Goal: Book appointment/travel/reservation

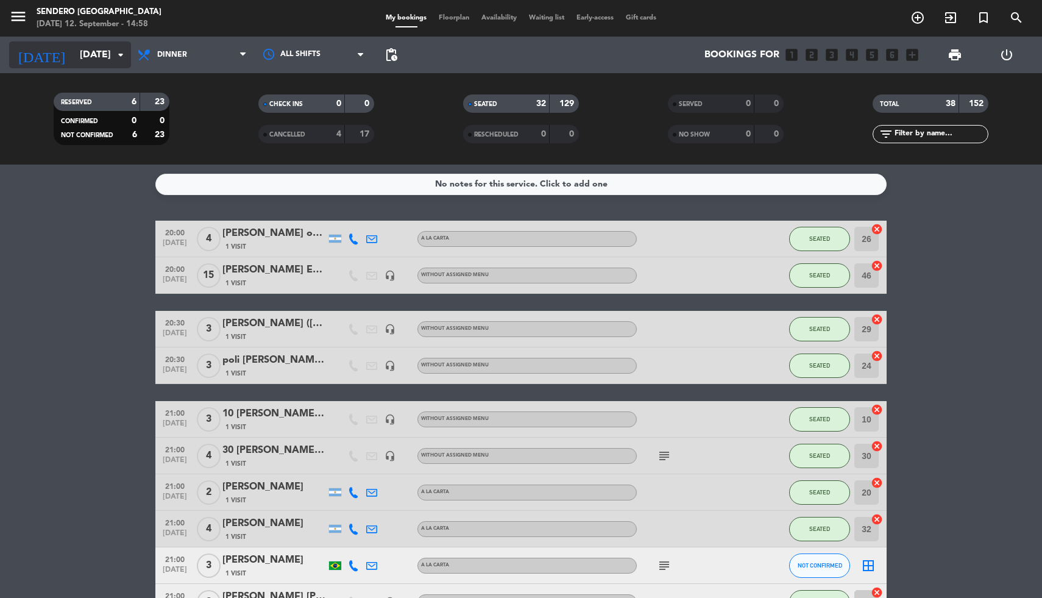
click at [120, 57] on icon "arrow_drop_down" at bounding box center [120, 55] width 15 height 15
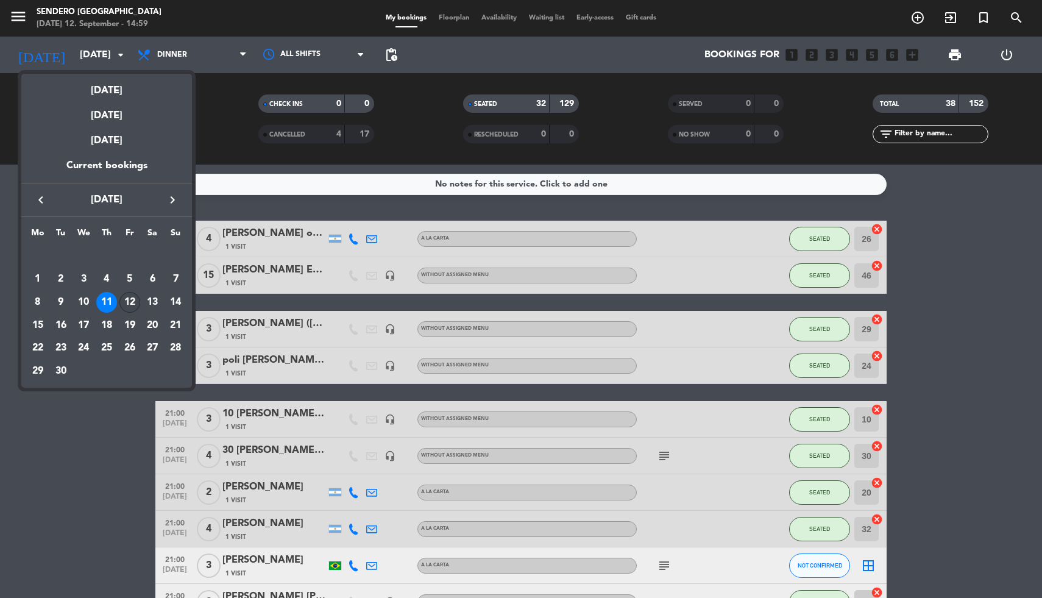
click at [123, 302] on div "12" at bounding box center [129, 302] width 21 height 21
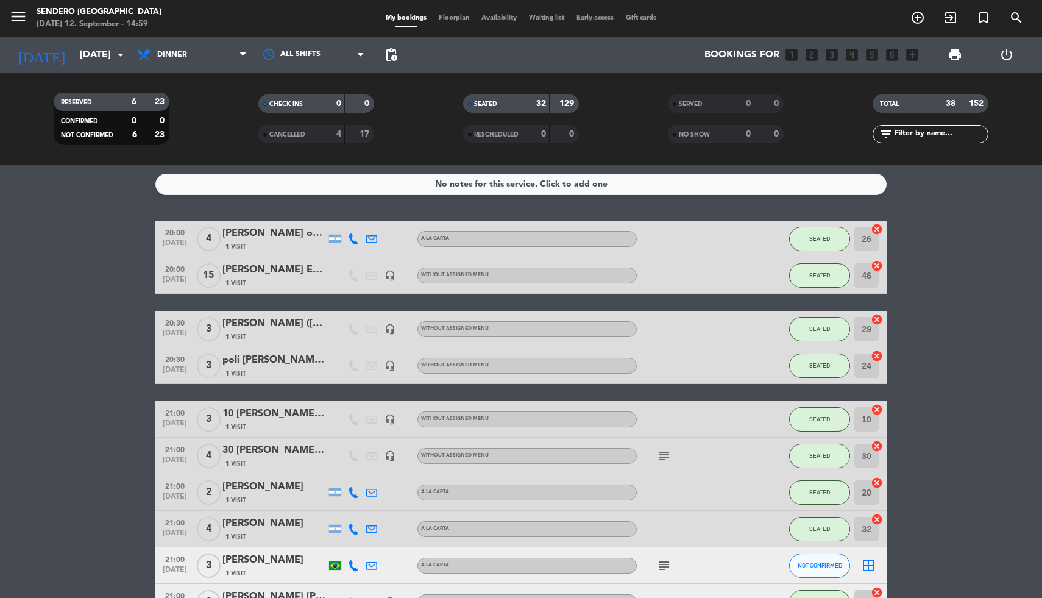
type input "[DATE]"
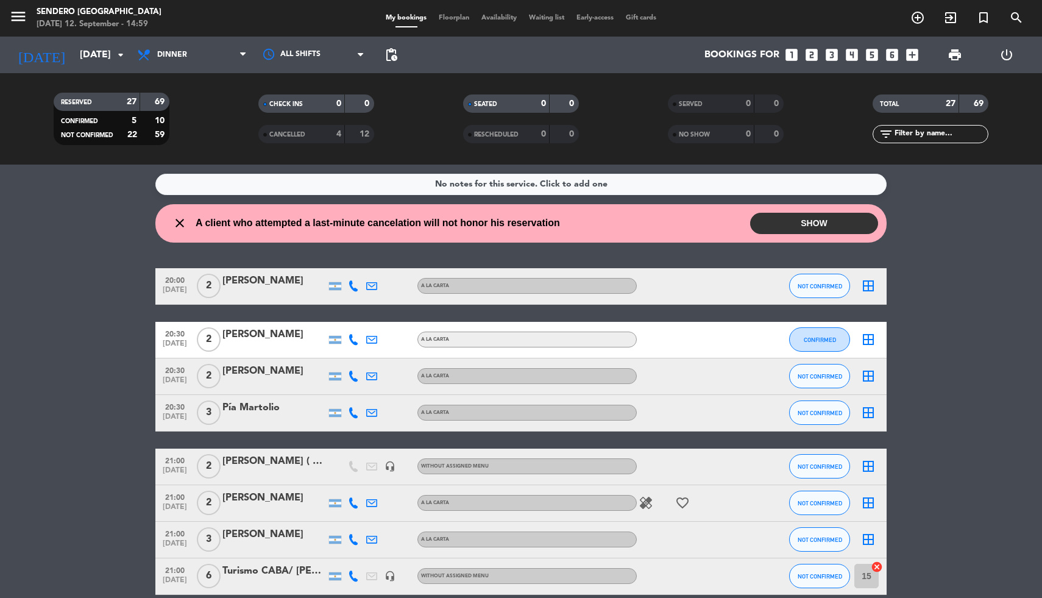
click at [821, 219] on button "SHOW" at bounding box center [814, 223] width 128 height 21
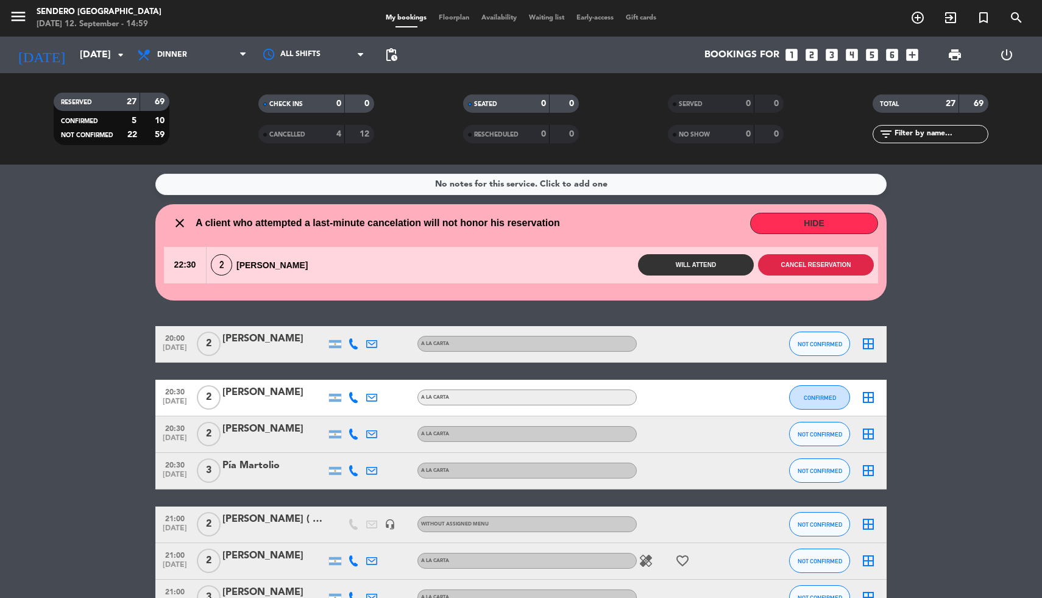
click at [813, 261] on button "Cancel reservation" at bounding box center [816, 264] width 116 height 21
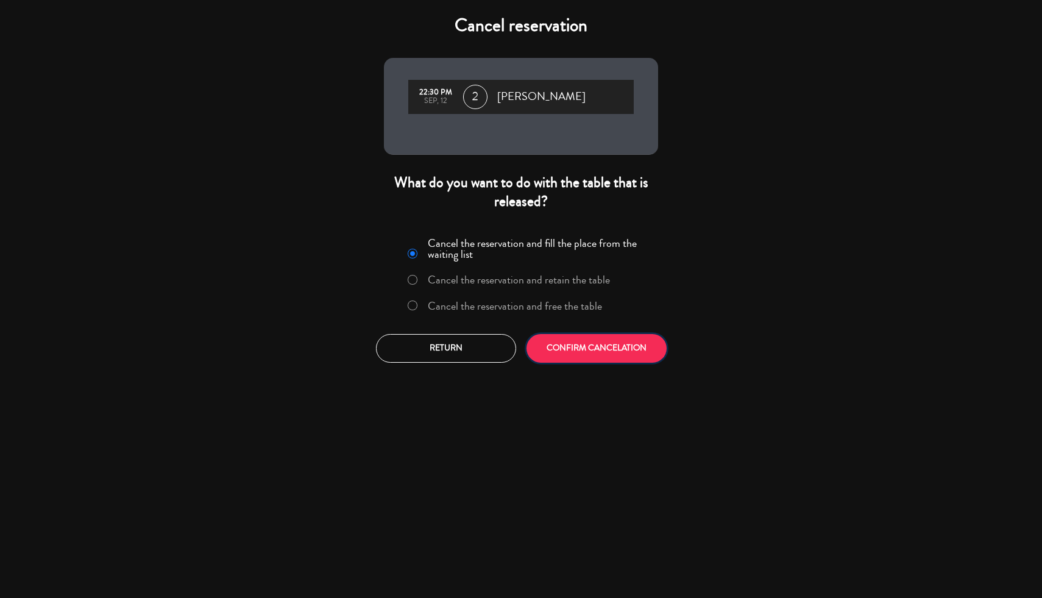
click at [627, 349] on button "CONFIRM CANCELATION" at bounding box center [596, 348] width 140 height 29
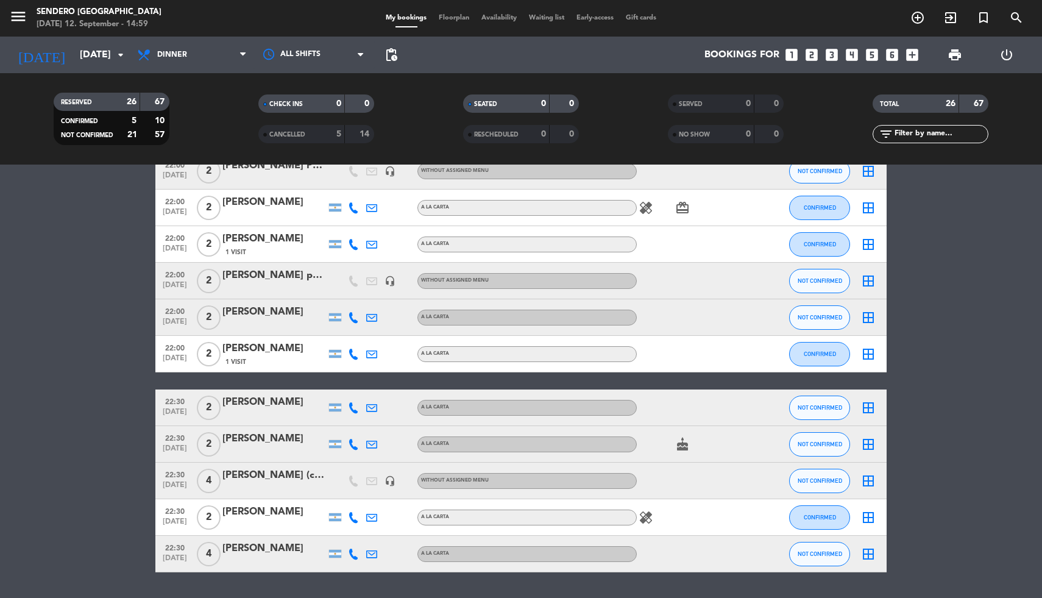
scroll to position [720, 0]
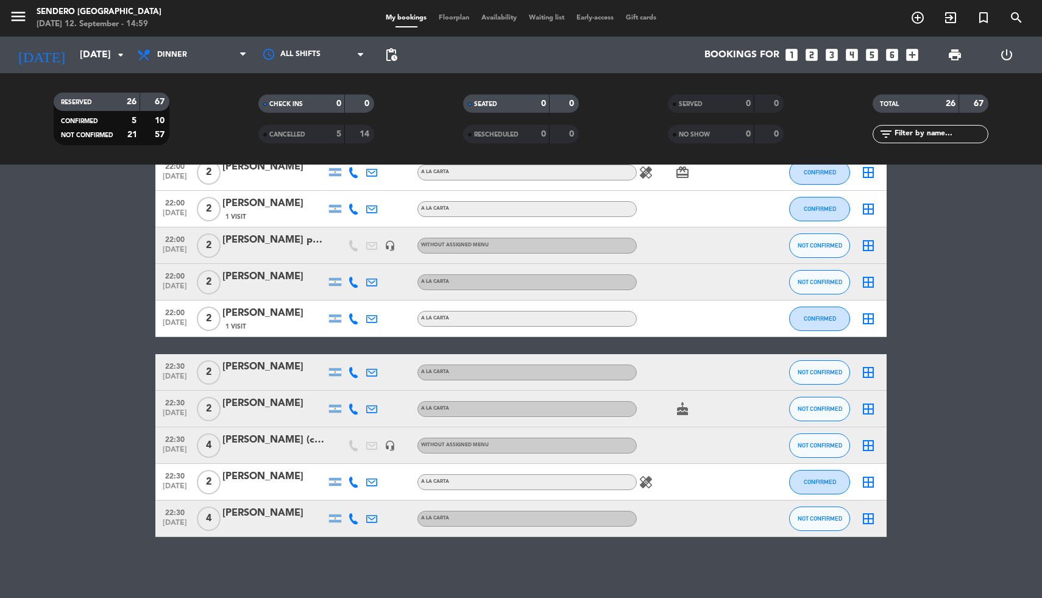
click at [854, 55] on icon "looks_4" at bounding box center [852, 55] width 16 height 16
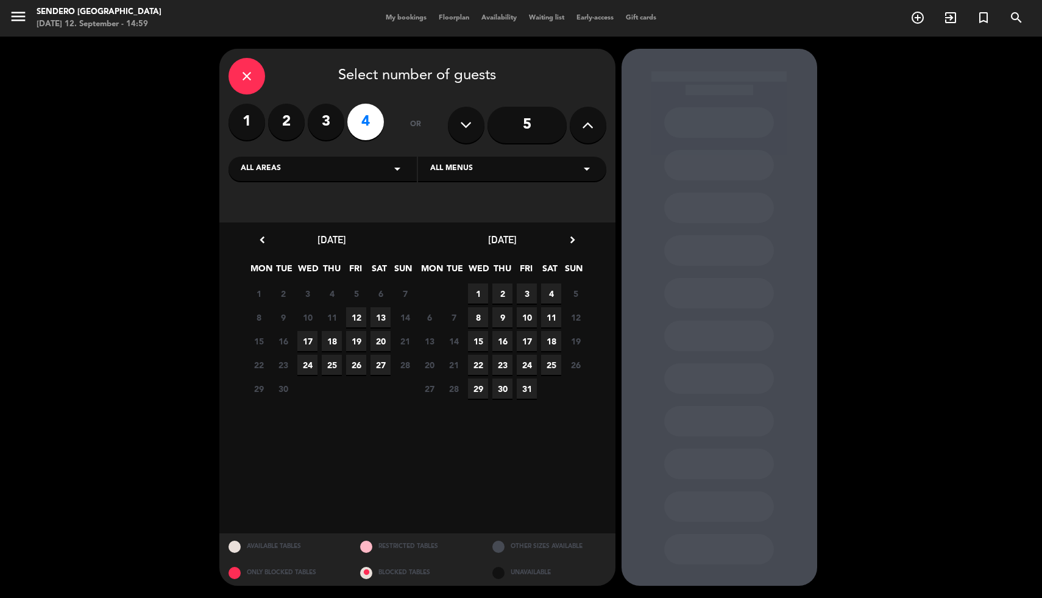
click at [356, 316] on span "12" at bounding box center [356, 317] width 20 height 20
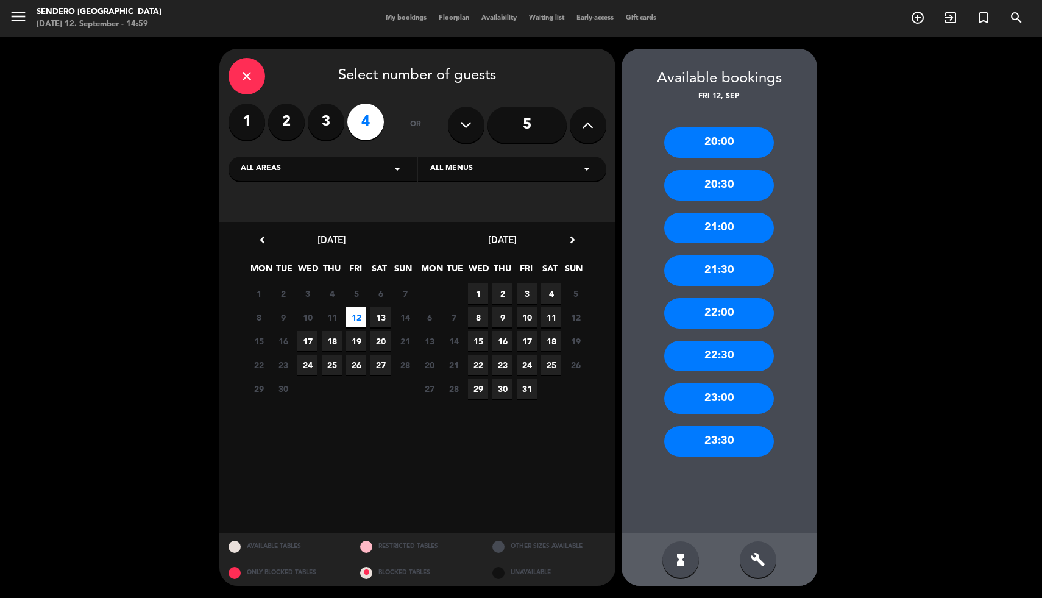
click at [704, 266] on div "21:30" at bounding box center [719, 270] width 110 height 30
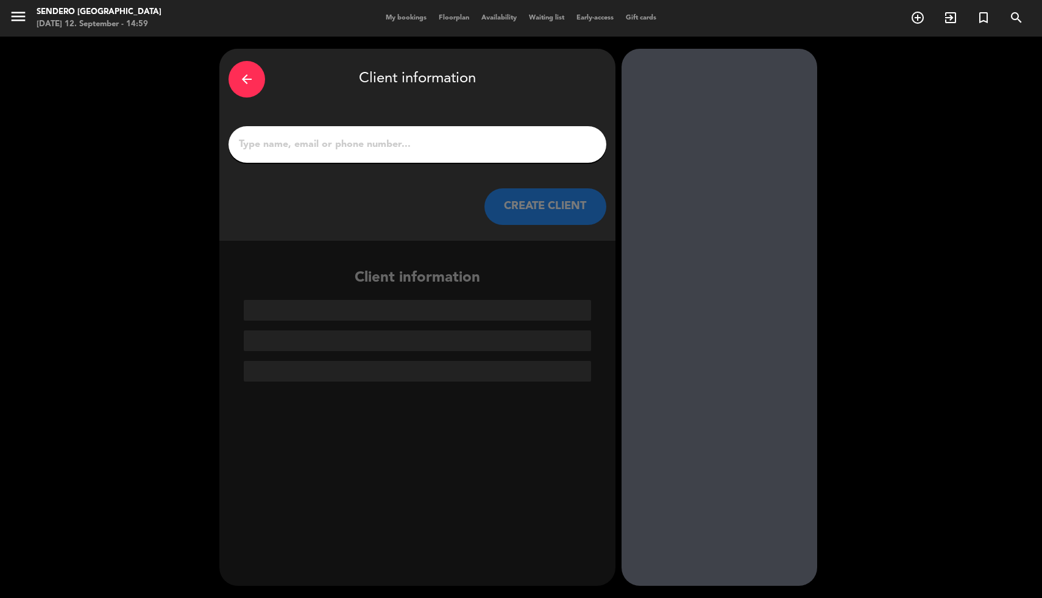
click at [372, 157] on div at bounding box center [417, 144] width 378 height 37
click at [366, 144] on input "1" at bounding box center [417, 144] width 359 height 17
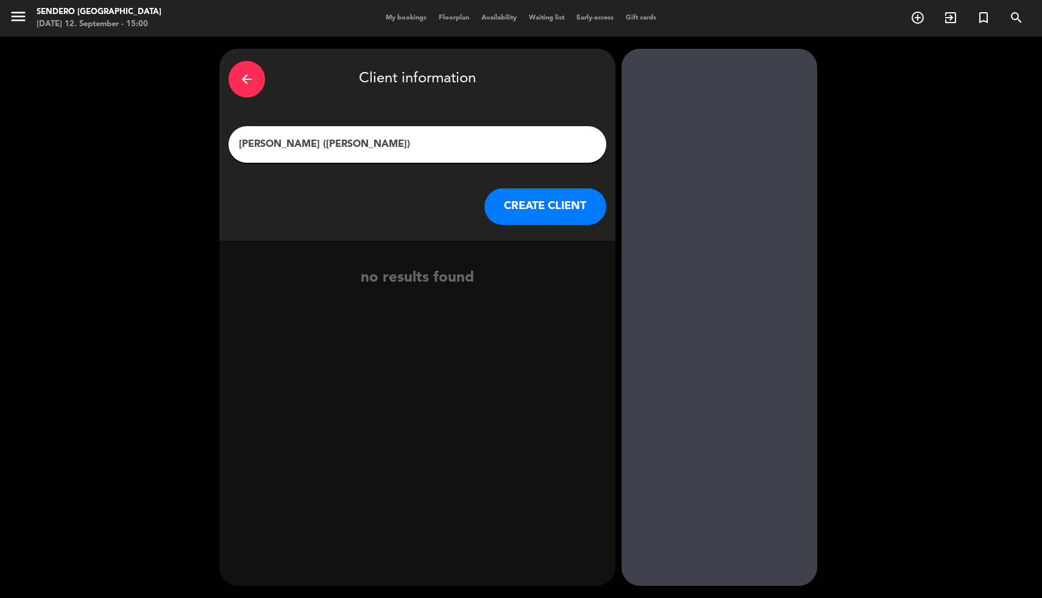
type input "[PERSON_NAME] ([PERSON_NAME])"
click at [509, 197] on button "CREATE CLIENT" at bounding box center [545, 206] width 122 height 37
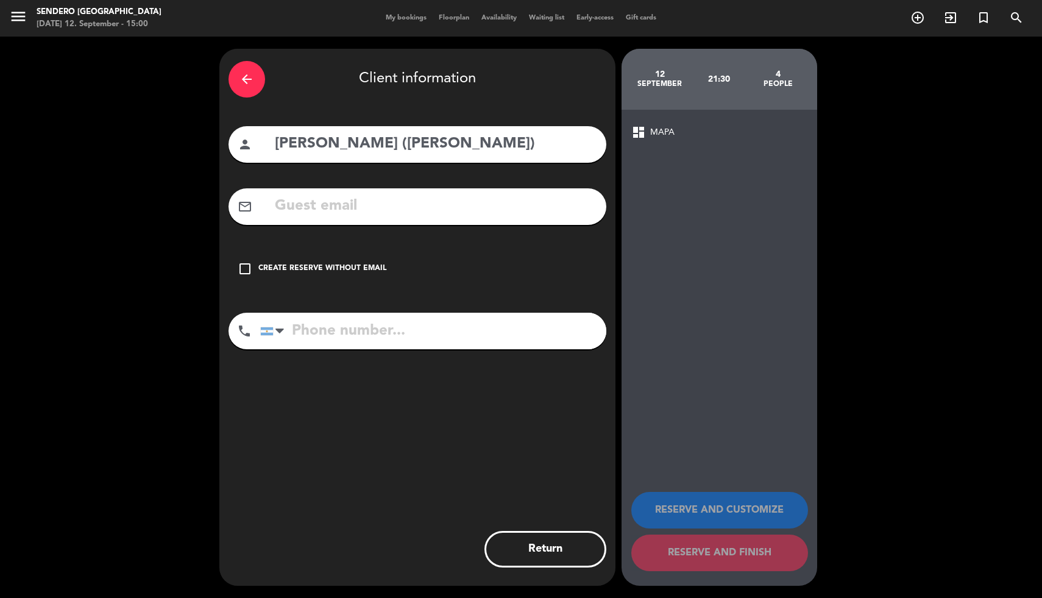
click at [244, 261] on div "check_box_outline_blank Create reserve without email" at bounding box center [417, 268] width 378 height 37
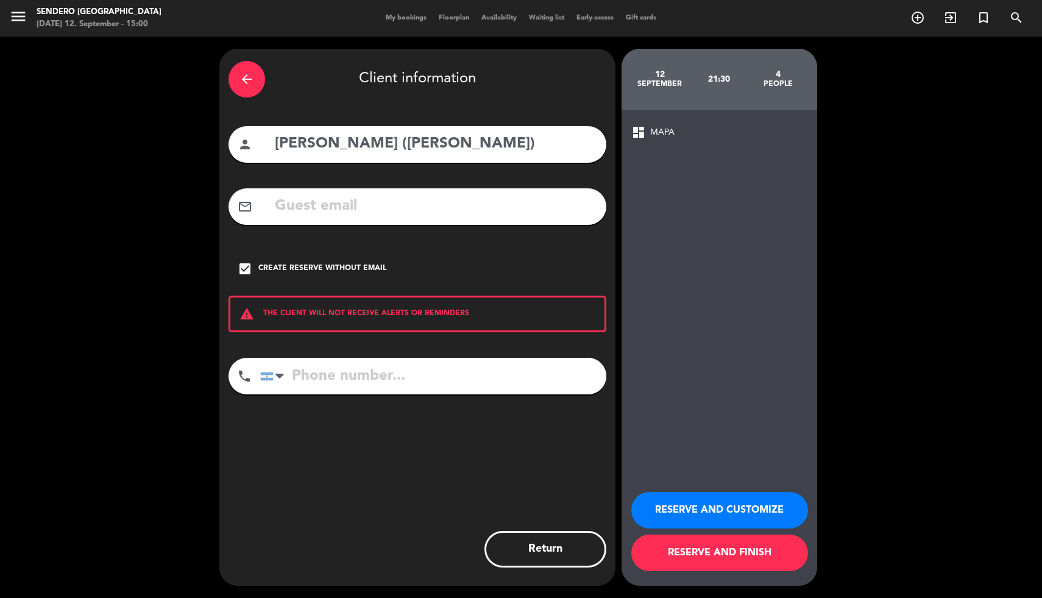
click at [715, 557] on button "RESERVE AND FINISH" at bounding box center [719, 552] width 177 height 37
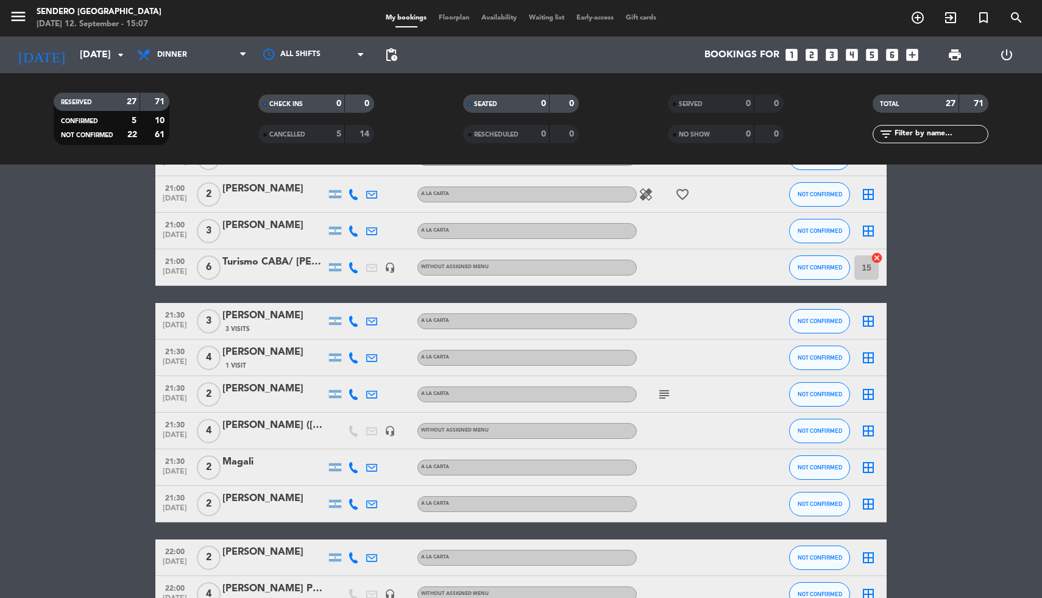
scroll to position [271, 0]
